Goal: Task Accomplishment & Management: Complete application form

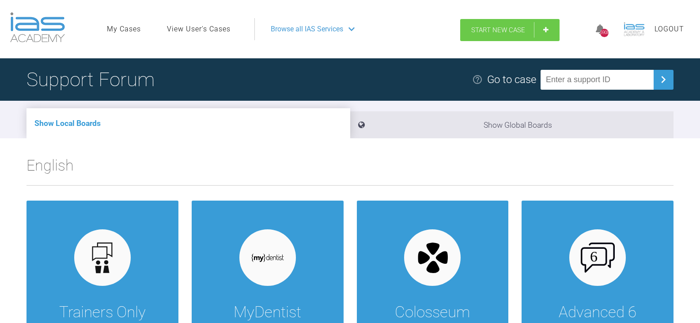
click at [517, 28] on span "Start New Case" at bounding box center [498, 30] width 54 height 8
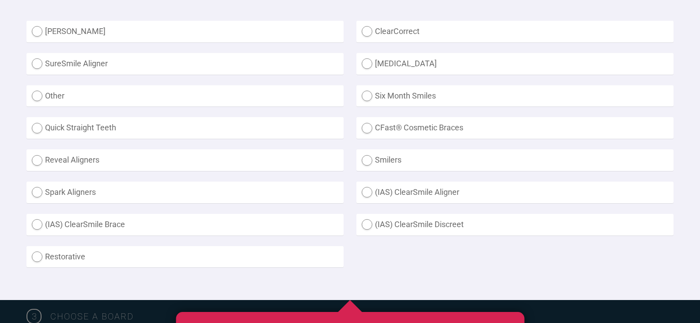
scroll to position [265, 0]
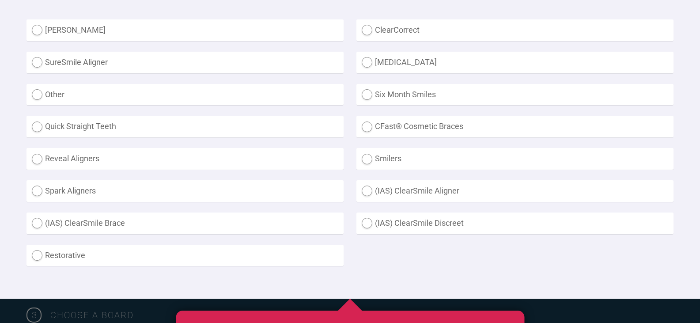
click at [111, 259] on label "Restorative" at bounding box center [184, 256] width 317 height 22
radio input "true"
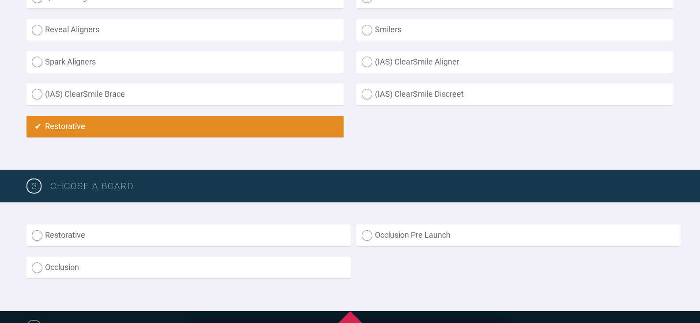
scroll to position [530, 0]
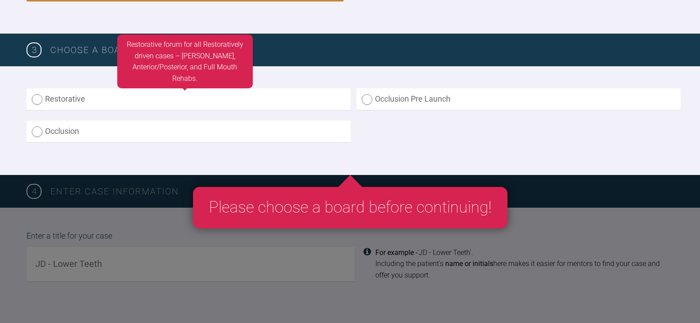
click at [93, 99] on label "Restorative" at bounding box center [188, 99] width 324 height 22
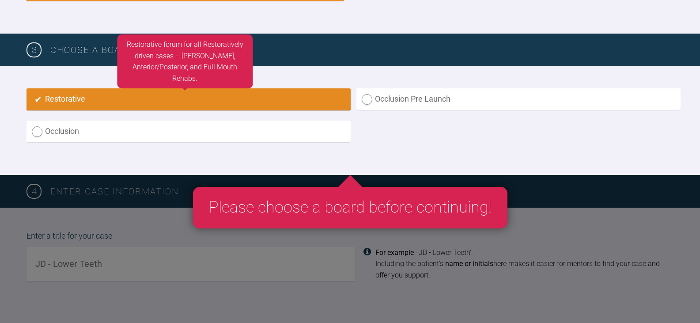
radio input "true"
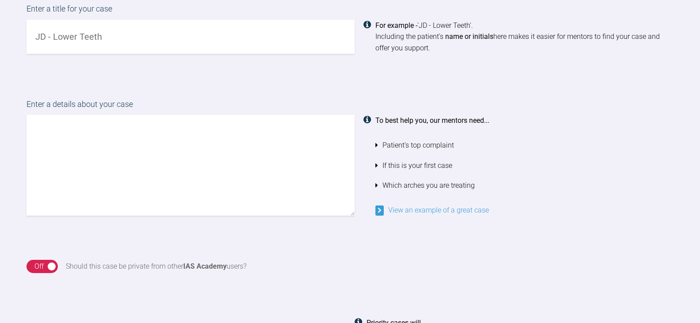
scroll to position [752, 0]
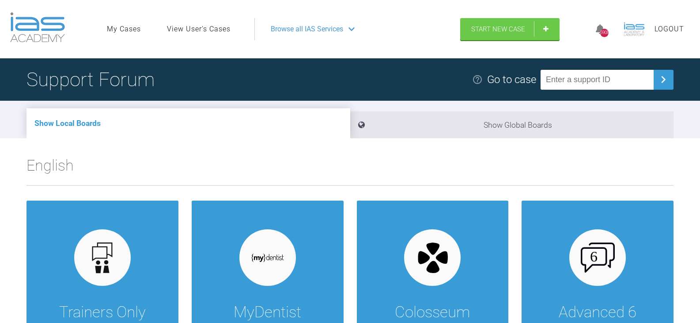
drag, startPoint x: 203, startPoint y: 29, endPoint x: 212, endPoint y: 34, distance: 10.1
click at [203, 29] on link "View User's Cases" at bounding box center [199, 28] width 64 height 11
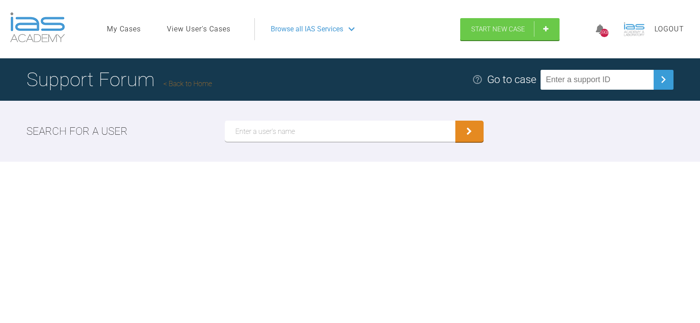
click at [254, 135] on input "text" at bounding box center [340, 130] width 230 height 21
paste input "Abid Amin"
type input "Abid Amin"
click at [455, 120] on button "submit" at bounding box center [469, 130] width 28 height 21
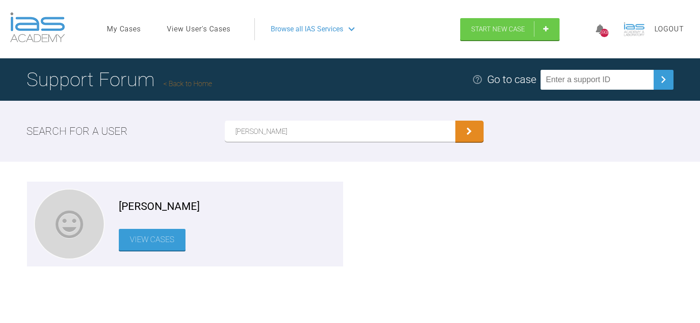
click at [150, 248] on link "View Cases" at bounding box center [152, 240] width 67 height 22
